Goal: Task Accomplishment & Management: Complete application form

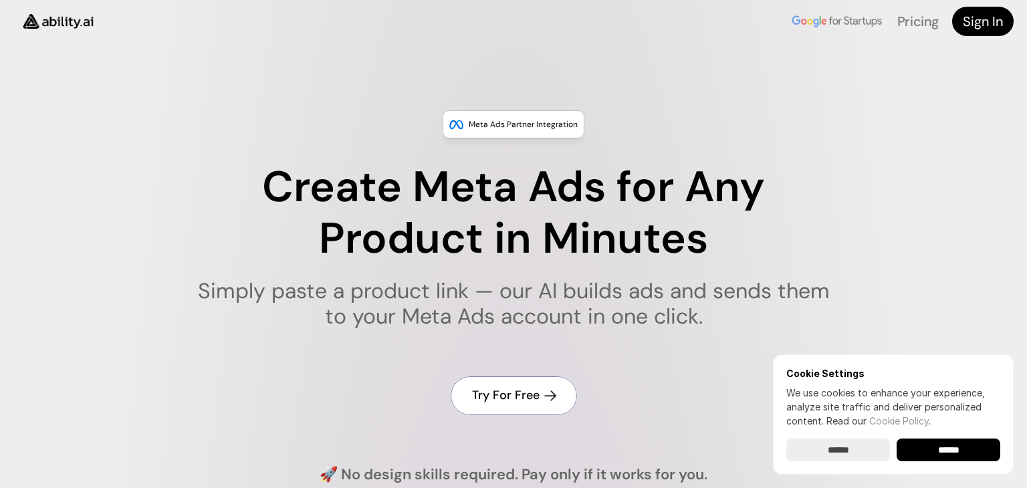
click at [503, 405] on link "Try For Free" at bounding box center [514, 395] width 126 height 38
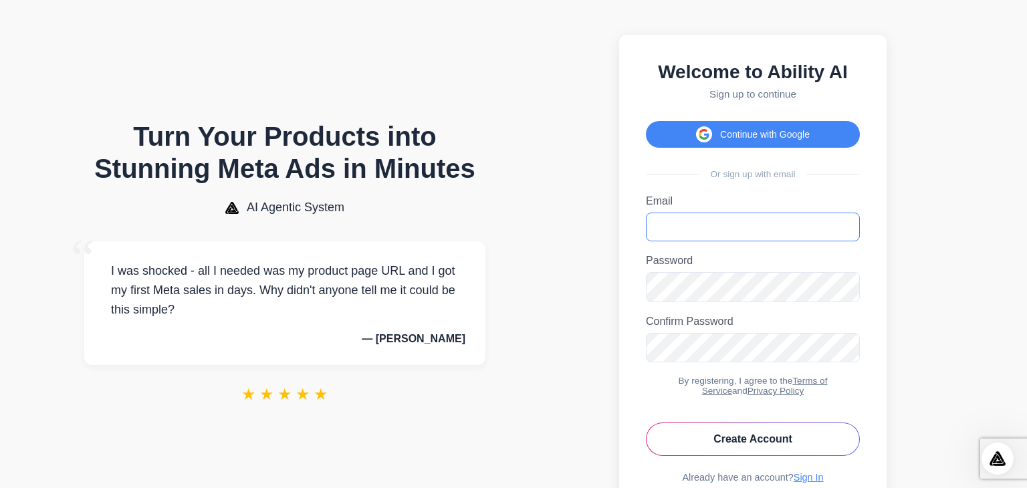
click at [673, 236] on input "Email" at bounding box center [753, 227] width 214 height 29
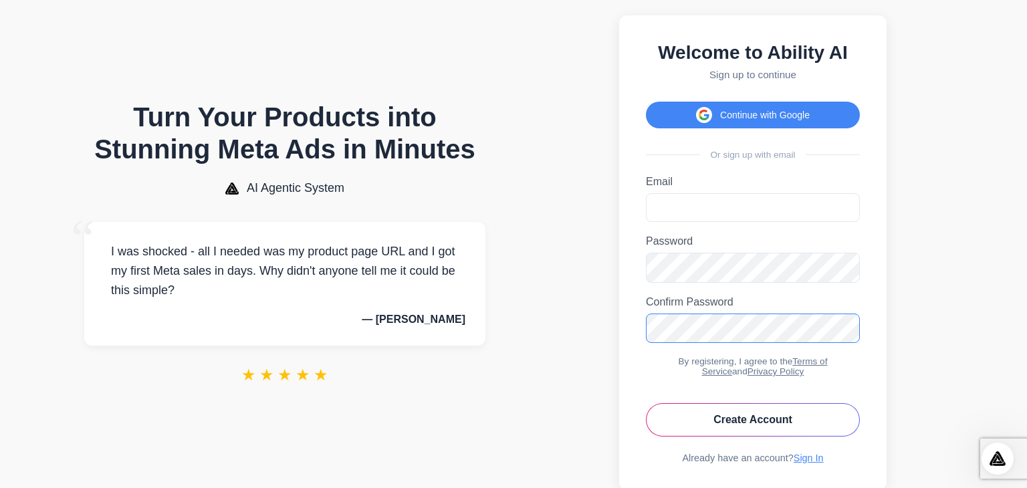
scroll to position [20, 0]
click at [660, 208] on input "Email" at bounding box center [753, 207] width 214 height 29
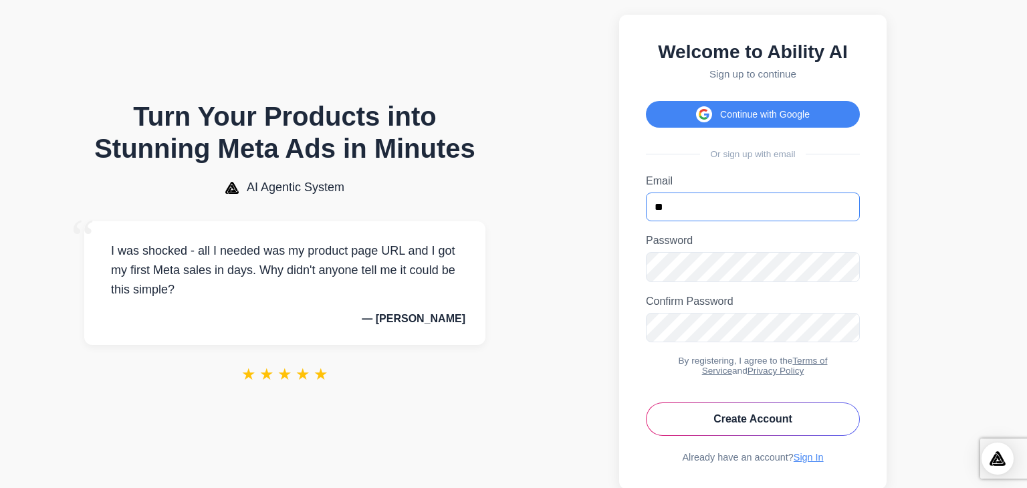
type input "*"
click at [438, 196] on div "Turn Your Products into Stunning Meta Ads in Minutes AI Agentic System “ I was …" at bounding box center [284, 251] width 401 height 303
